Goal: Task Accomplishment & Management: Use online tool/utility

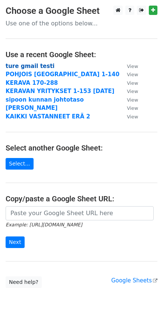
click at [18, 67] on strong "ture gmail testi" at bounding box center [30, 66] width 49 height 7
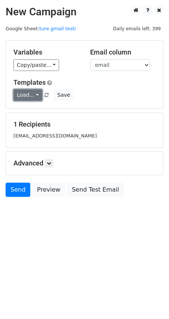
click at [33, 94] on link "Load..." at bounding box center [27, 95] width 29 height 12
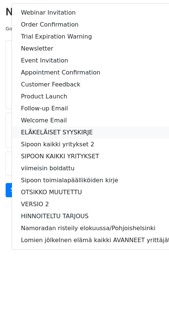
click at [26, 130] on link "ELÄKELÄISET SYYSKIRJE" at bounding box center [116, 132] width 208 height 12
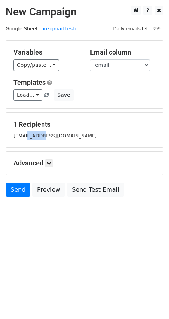
click at [26, 130] on div "1 Recipients ture.nyholm@gmail.com" at bounding box center [84, 129] width 142 height 19
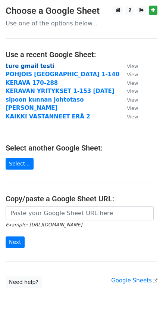
click at [36, 66] on strong "ture gmail testi" at bounding box center [30, 66] width 49 height 7
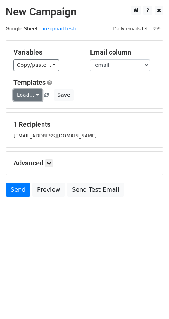
click at [31, 93] on link "Load..." at bounding box center [27, 95] width 29 height 12
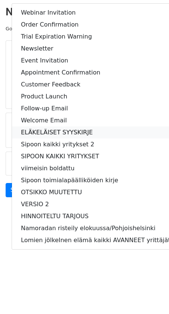
click at [36, 131] on link "ELÄKELÄISET SYYSKIRJE" at bounding box center [116, 132] width 208 height 12
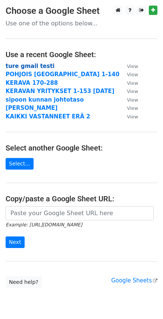
click at [33, 65] on strong "ture gmail testi" at bounding box center [30, 66] width 49 height 7
click at [19, 67] on strong "ture gmail testi" at bounding box center [30, 66] width 49 height 7
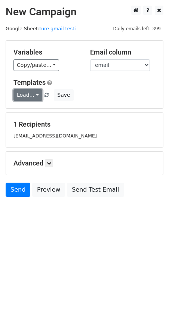
click at [33, 95] on link "Load..." at bounding box center [27, 95] width 29 height 12
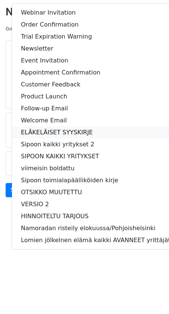
click at [28, 130] on link "ELÄKELÄISET SYYSKIRJE" at bounding box center [116, 132] width 208 height 12
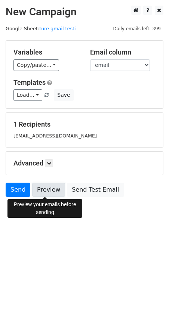
click at [48, 188] on link "Preview" at bounding box center [48, 190] width 33 height 14
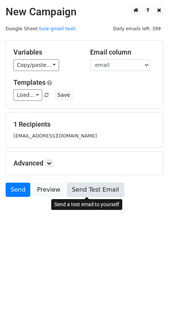
click at [87, 190] on link "Send Test Email" at bounding box center [95, 190] width 57 height 14
